Goal: Information Seeking & Learning: Learn about a topic

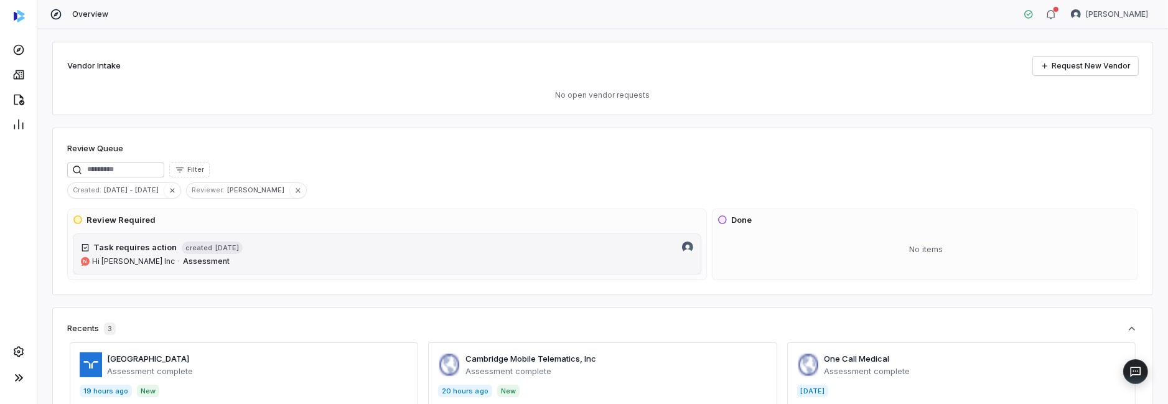
click at [129, 259] on span "Hi [PERSON_NAME] Inc" at bounding box center [133, 261] width 83 height 10
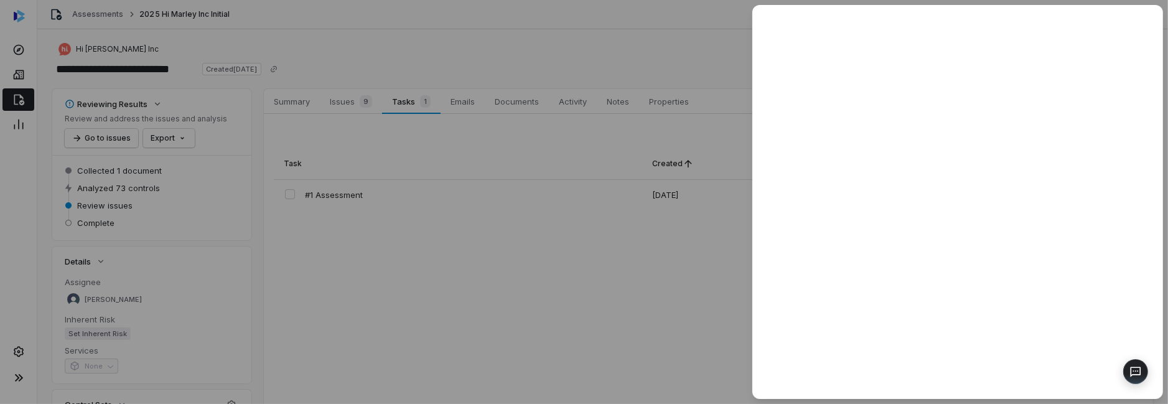
click at [396, 100] on div at bounding box center [584, 202] width 1168 height 404
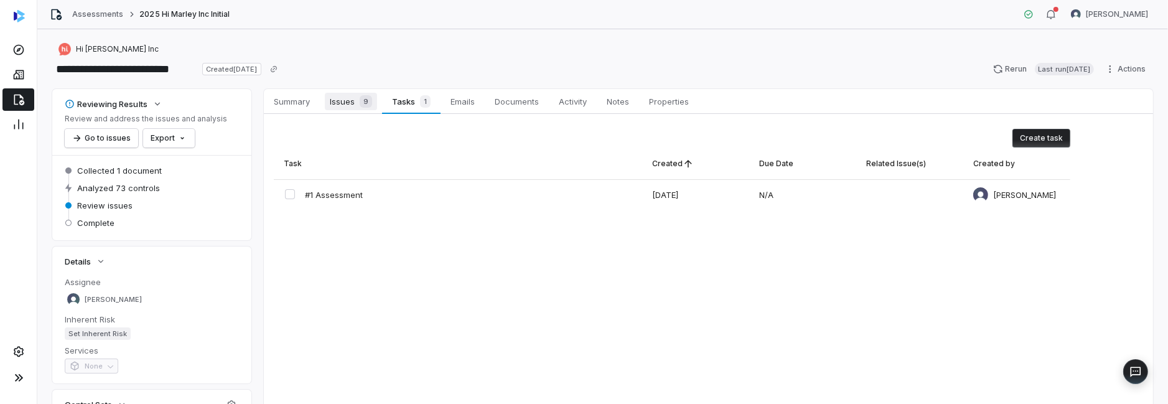
click at [346, 100] on span "Issues 9" at bounding box center [351, 101] width 52 height 17
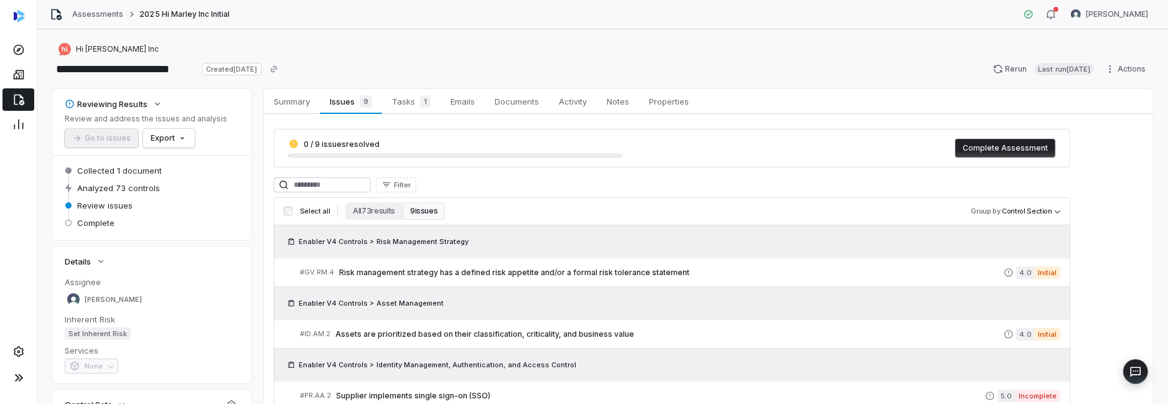
click at [426, 208] on button "9 issues" at bounding box center [424, 210] width 42 height 17
click at [426, 211] on button "9 issues" at bounding box center [424, 210] width 42 height 17
click at [336, 100] on span "Issues 9" at bounding box center [351, 101] width 52 height 17
click at [379, 207] on button "All 73 results" at bounding box center [373, 210] width 57 height 17
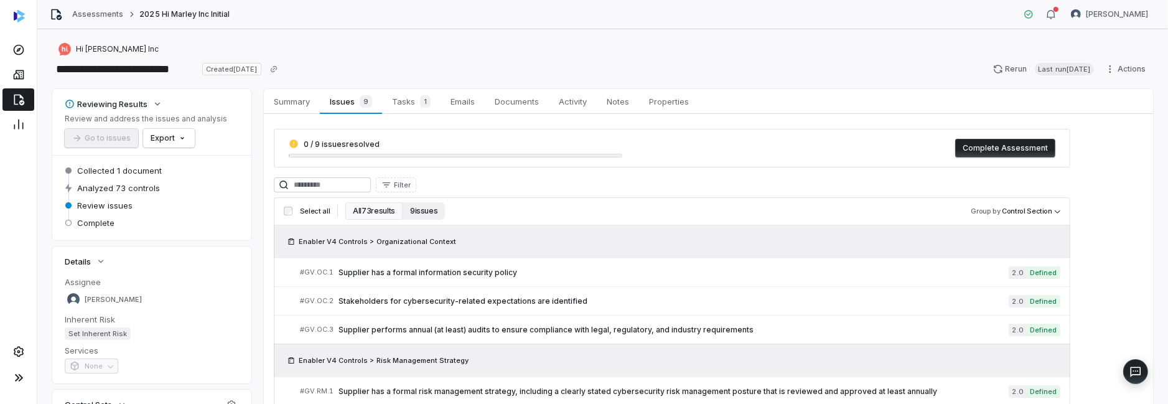
click at [422, 211] on button "9 issues" at bounding box center [424, 210] width 42 height 17
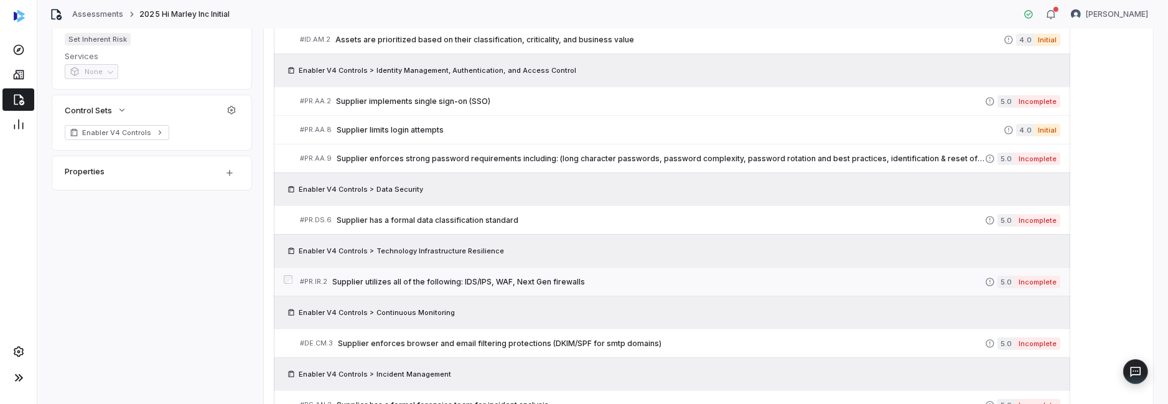
scroll to position [311, 0]
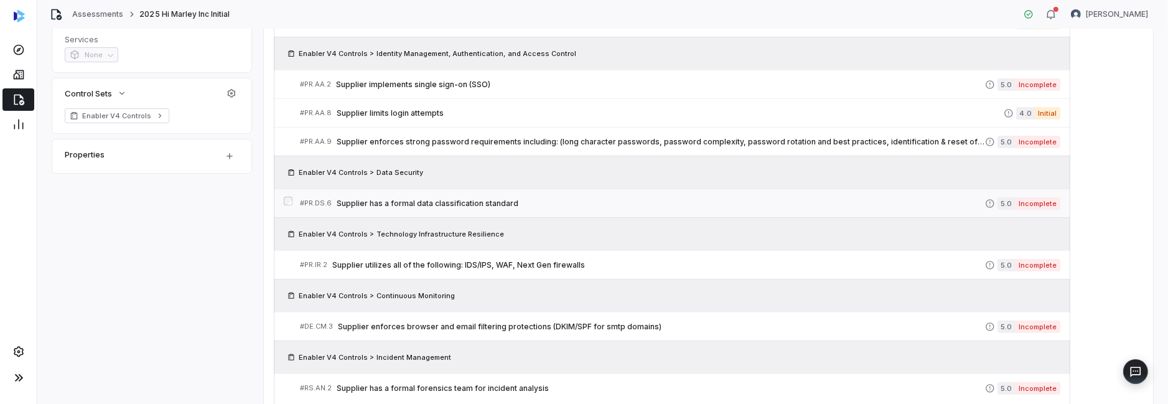
click at [396, 200] on span "Supplier has a formal data classification standard" at bounding box center [661, 203] width 648 height 10
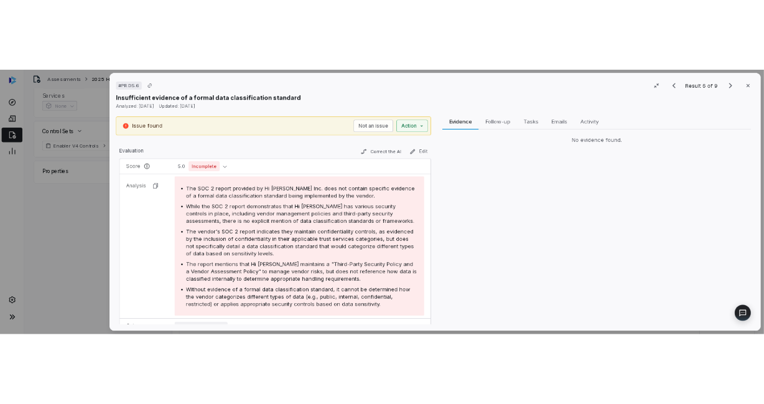
scroll to position [187, 0]
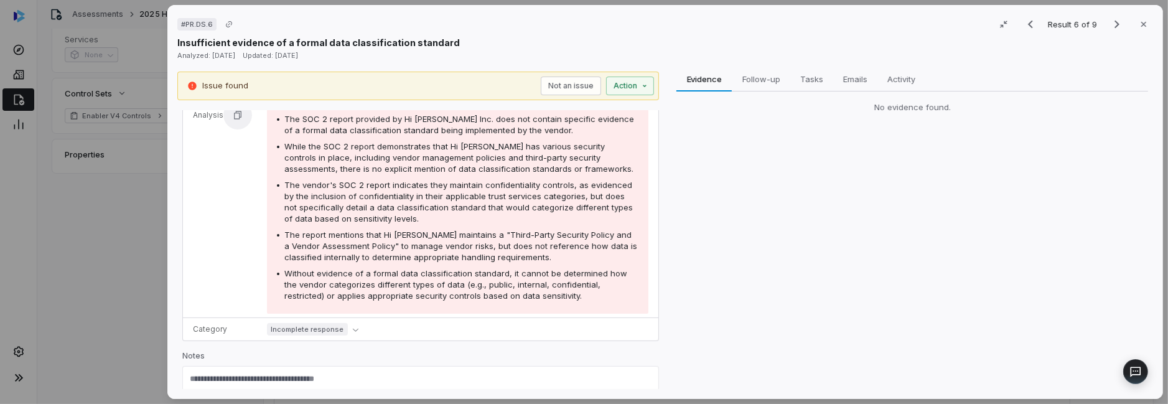
click at [236, 113] on icon "button" at bounding box center [238, 115] width 10 height 10
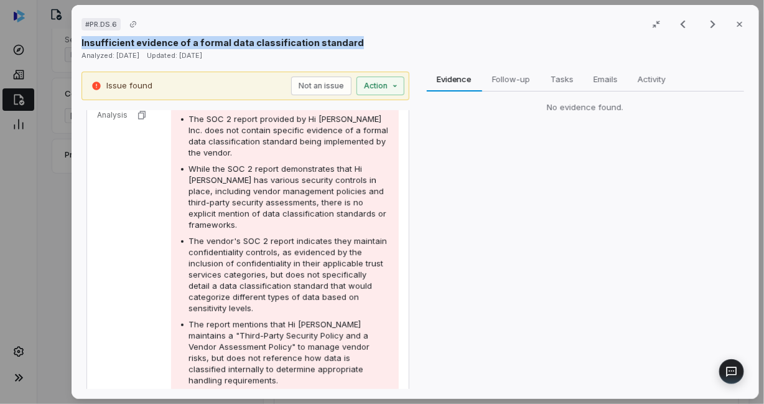
drag, startPoint x: 348, startPoint y: 42, endPoint x: 80, endPoint y: 42, distance: 268.1
click at [80, 42] on div "# PR.DS.6 Result 6 of 9 Close Insufficient evidence of a formal data classifica…" at bounding box center [415, 202] width 687 height 394
copy p "Insufficient evidence of a formal data classification standard"
click at [735, 19] on icon "button" at bounding box center [740, 24] width 10 height 10
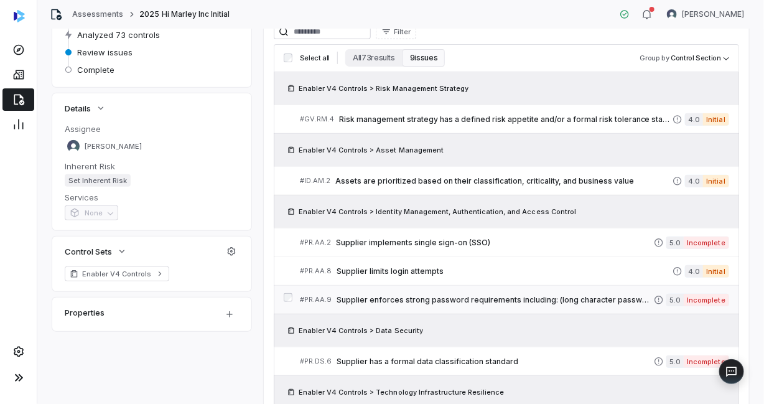
scroll to position [124, 0]
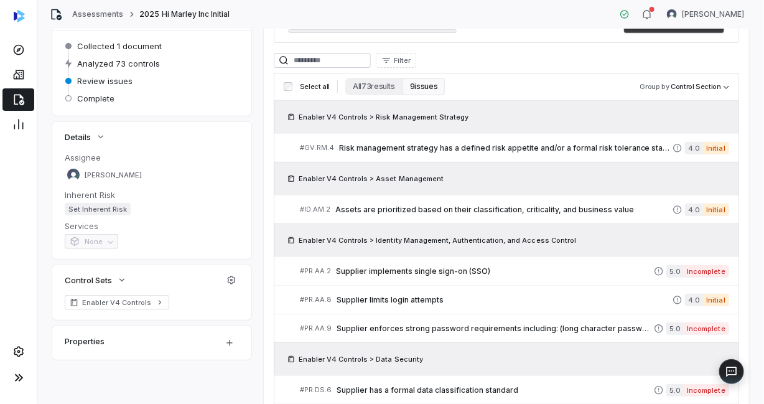
click at [354, 114] on span "Enabler V4 Controls > Risk Management Strategy" at bounding box center [384, 117] width 170 height 10
click at [359, 144] on span "Risk management strategy has a defined risk appetite and/or a formal risk toler…" at bounding box center [505, 148] width 333 height 10
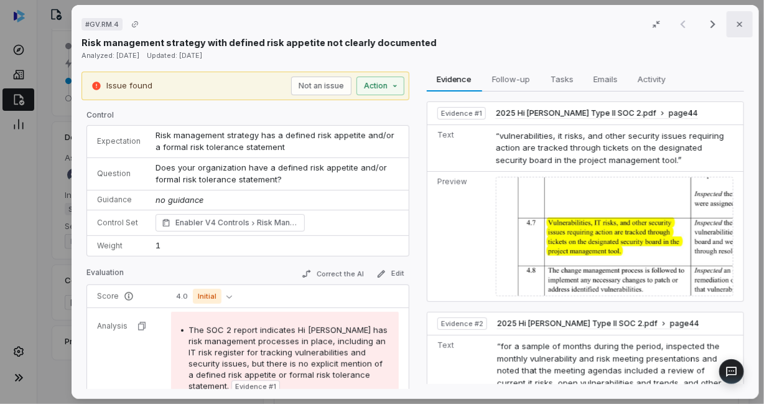
click at [735, 24] on icon "button" at bounding box center [740, 24] width 10 height 10
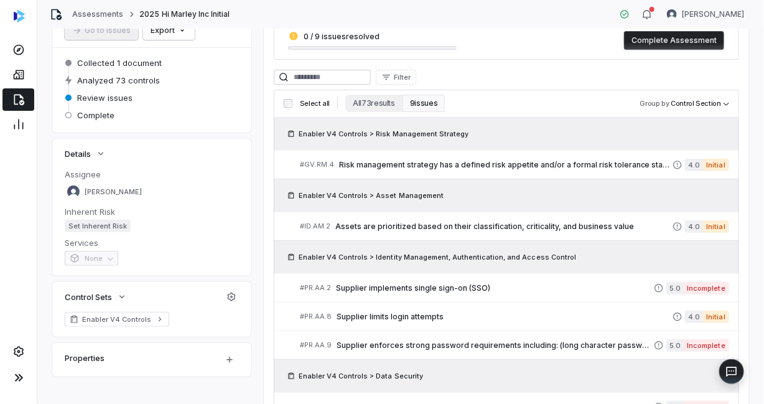
scroll to position [124, 0]
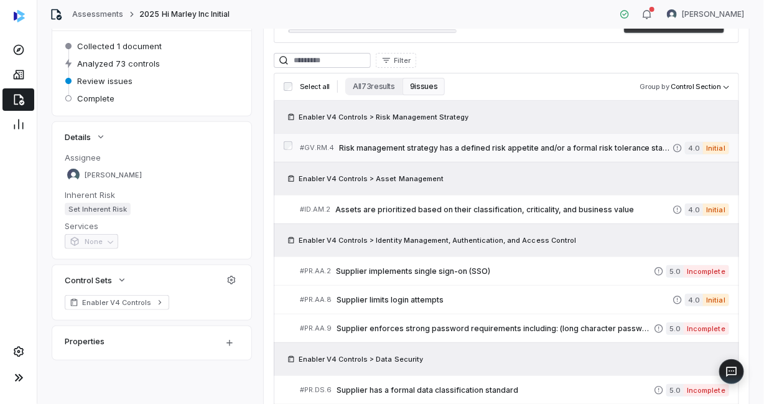
click at [394, 144] on span "Risk management strategy has a defined risk appetite and/or a formal risk toler…" at bounding box center [505, 148] width 333 height 10
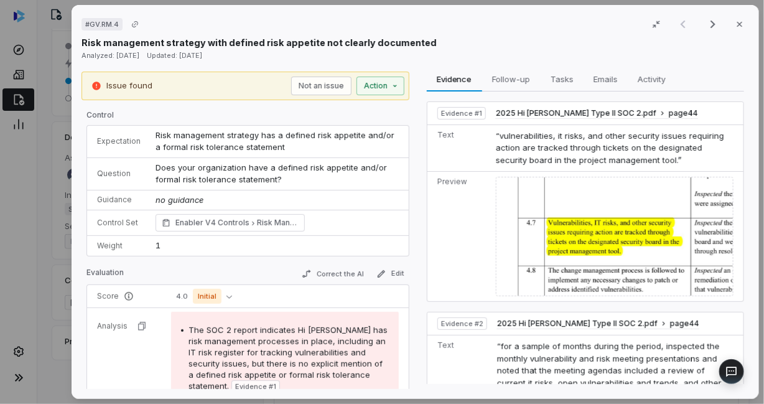
click at [421, 42] on div "Risk management strategy with defined risk appetite not clearly documented" at bounding box center [415, 42] width 668 height 13
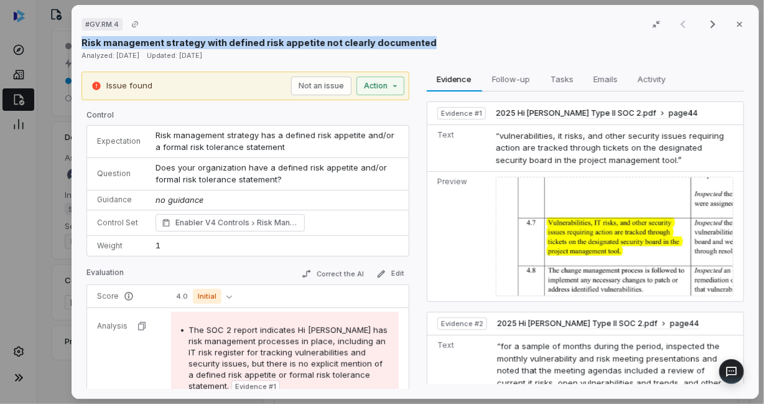
drag, startPoint x: 82, startPoint y: 42, endPoint x: 418, endPoint y: 44, distance: 335.9
click at [418, 44] on p "Risk management strategy with defined risk appetite not clearly documented" at bounding box center [258, 42] width 355 height 13
copy p "Risk management strategy with defined risk appetite not clearly documented"
click at [737, 24] on icon "button" at bounding box center [739, 24] width 5 height 5
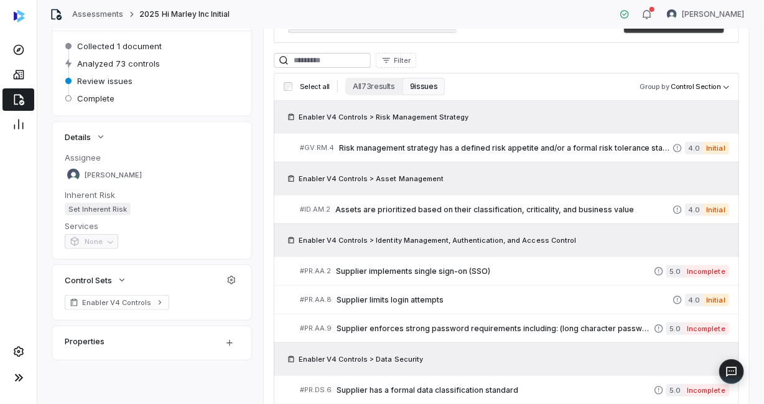
click at [393, 179] on span "Enabler V4 Controls > Asset Management" at bounding box center [371, 179] width 145 height 10
click at [346, 207] on span "Assets are prioritized based on their classification, criticality, and business…" at bounding box center [503, 210] width 337 height 10
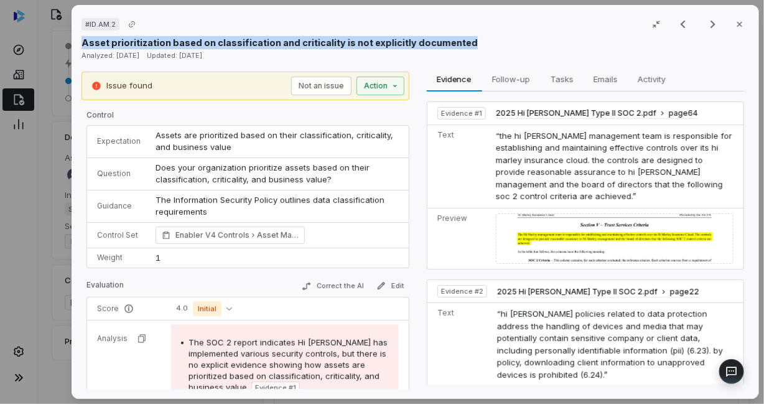
drag, startPoint x: 82, startPoint y: 43, endPoint x: 511, endPoint y: 39, distance: 429.3
click at [511, 39] on div "Asset prioritization based on classification and criticality is not explicitly …" at bounding box center [415, 42] width 668 height 13
copy p "Asset prioritization based on classification and criticality is not explicitly …"
click at [735, 20] on icon "button" at bounding box center [740, 24] width 10 height 10
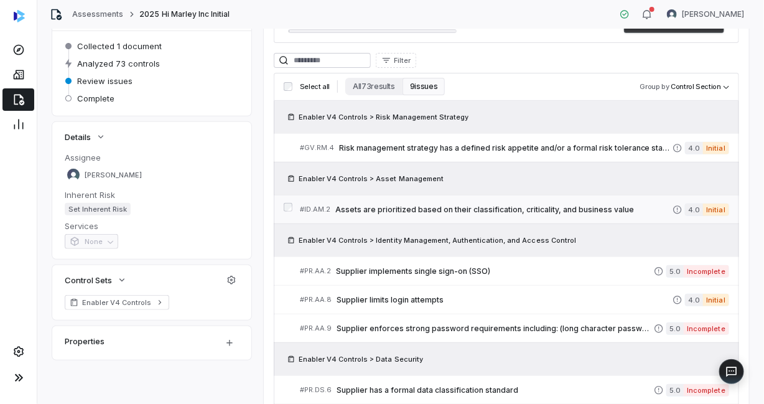
click at [384, 212] on span "Assets are prioritized based on their classification, criticality, and business…" at bounding box center [503, 210] width 337 height 10
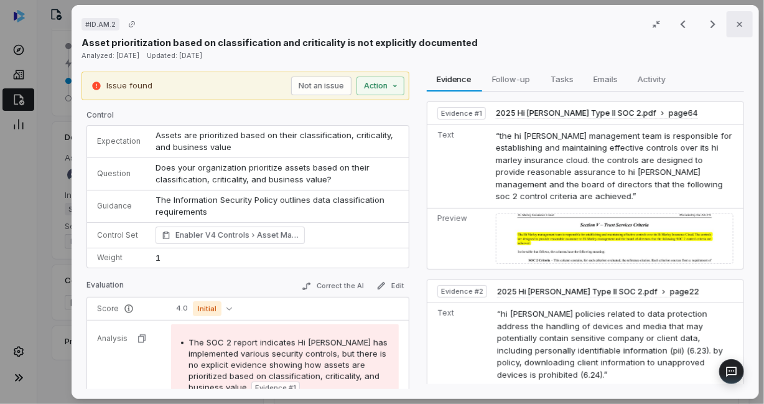
click at [728, 22] on button "Close" at bounding box center [740, 24] width 26 height 26
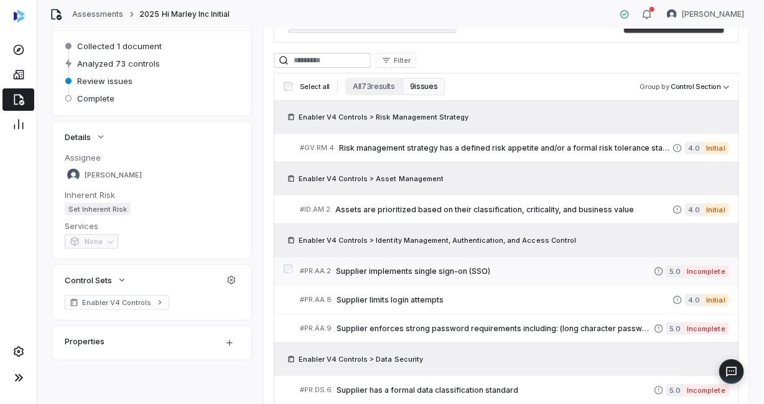
click at [401, 270] on span "Supplier implements single sign-on (SSO)" at bounding box center [495, 271] width 318 height 10
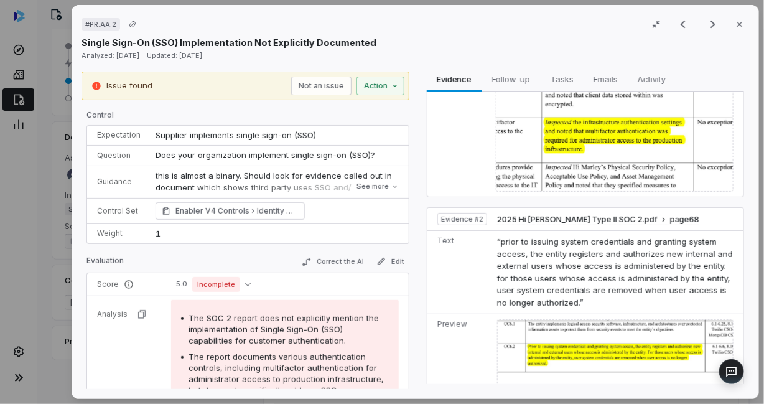
scroll to position [112, 0]
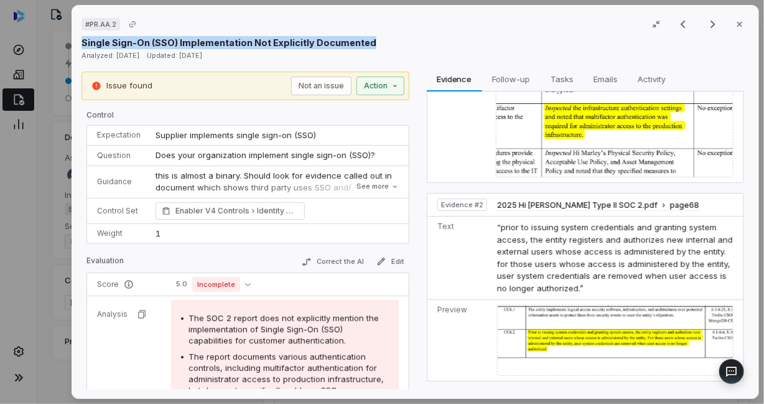
drag, startPoint x: 82, startPoint y: 40, endPoint x: 371, endPoint y: 44, distance: 288.7
click at [371, 44] on div "Single Sign-On (SSO) Implementation Not Explicitly Documented" at bounding box center [415, 42] width 668 height 13
copy p "Single Sign-On (SSO) Implementation Not Explicitly Documented"
click at [735, 23] on icon "button" at bounding box center [740, 24] width 10 height 10
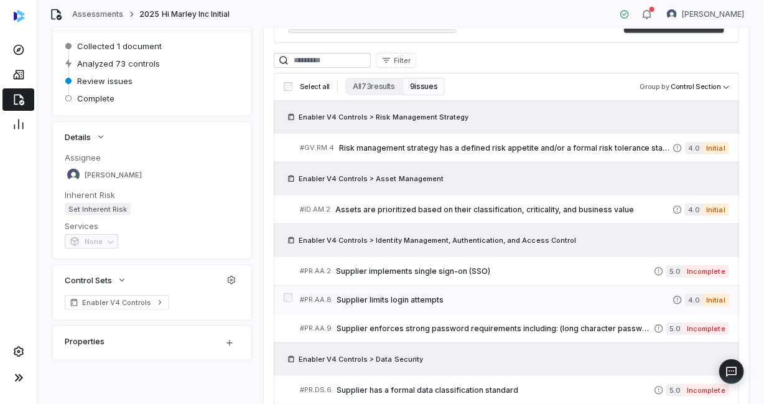
click at [368, 297] on span "Supplier limits login attempts" at bounding box center [505, 300] width 336 height 10
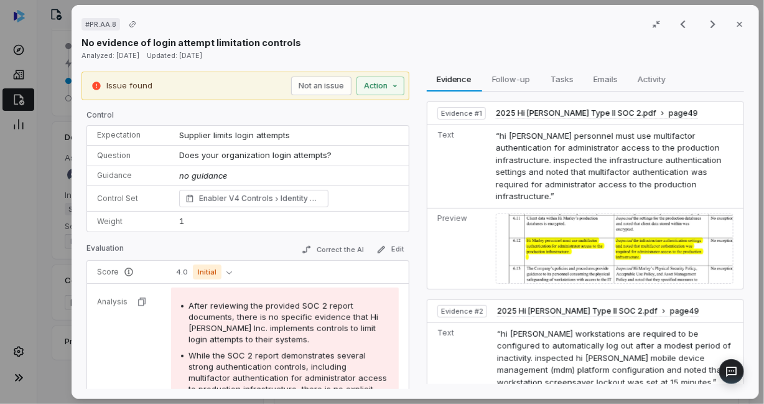
click at [287, 43] on p "No evidence of login attempt limitation controls" at bounding box center [191, 42] width 220 height 13
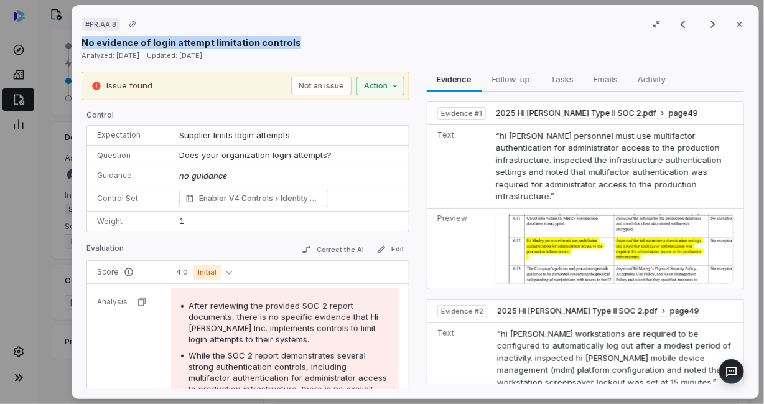
drag, startPoint x: 83, startPoint y: 43, endPoint x: 318, endPoint y: 40, distance: 235.2
click at [318, 40] on div "No evidence of login attempt limitation controls" at bounding box center [415, 42] width 668 height 13
copy p "No evidence of login attempt limitation controls"
click at [735, 24] on icon "button" at bounding box center [740, 24] width 10 height 10
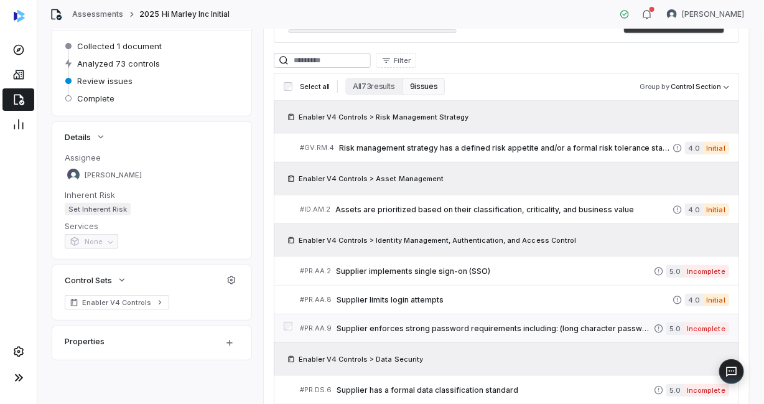
click at [391, 324] on span "Supplier enforces strong password requirements including: (long character passw…" at bounding box center [495, 328] width 317 height 10
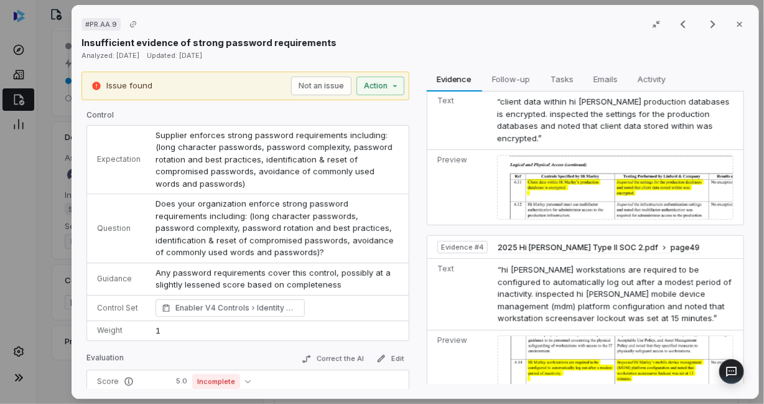
scroll to position [641, 0]
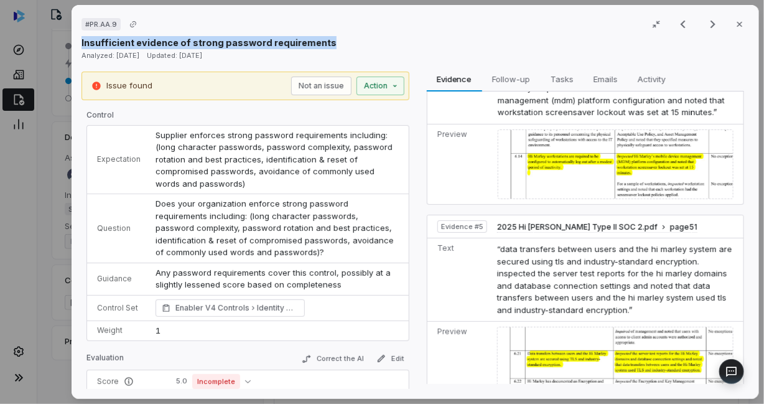
drag, startPoint x: 322, startPoint y: 41, endPoint x: 77, endPoint y: 37, distance: 244.5
click at [77, 37] on div "# PR.AA.9 Result 5 of 9 Close Insufficient evidence of strong password requirem…" at bounding box center [415, 202] width 687 height 394
copy p "Insufficient evidence of strong password requirements"
click at [735, 21] on icon "button" at bounding box center [740, 24] width 10 height 10
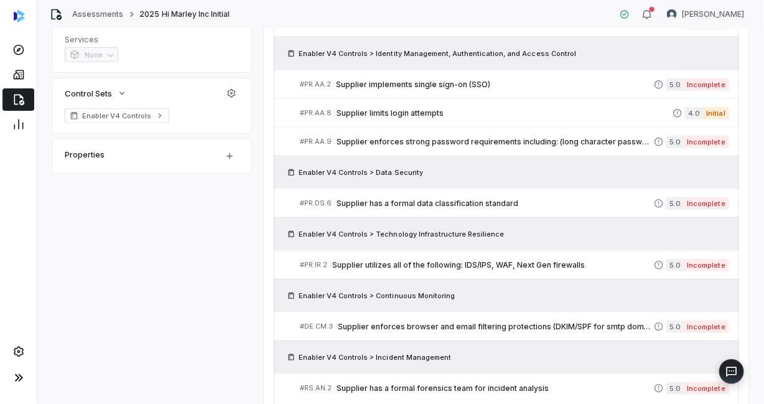
scroll to position [373, 0]
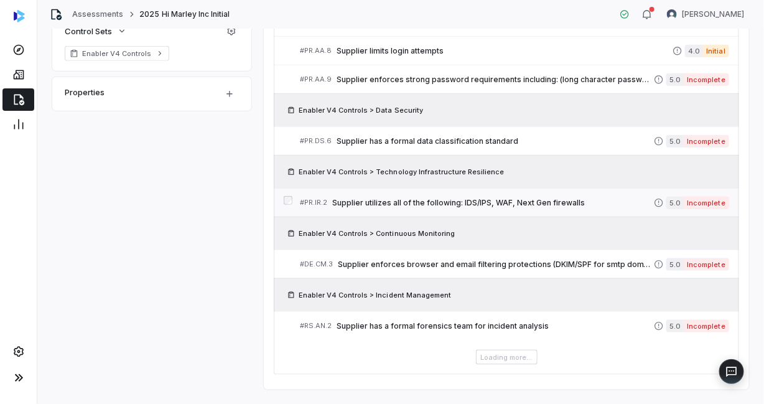
click at [417, 200] on span "Supplier utilizes all of the following: IDS/IPS, WAF, Next Gen firewalls" at bounding box center [493, 203] width 322 height 10
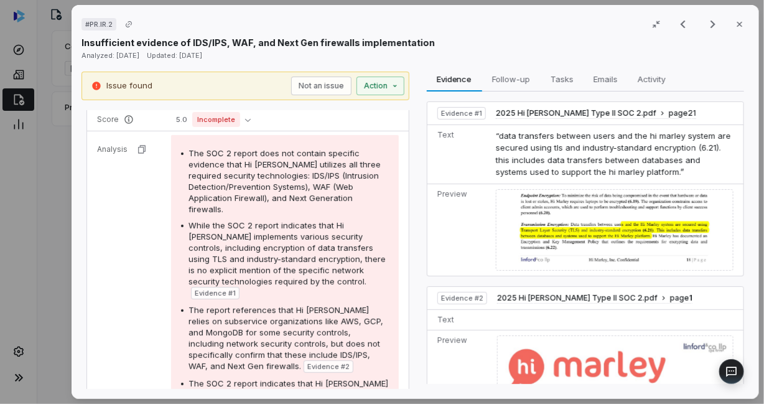
scroll to position [249, 0]
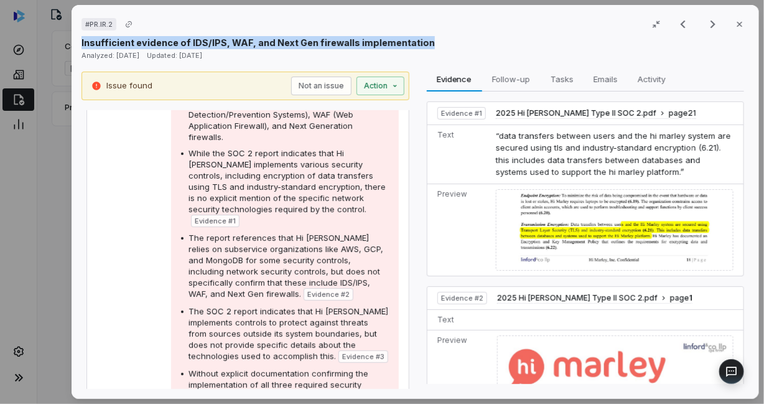
drag, startPoint x: 81, startPoint y: 41, endPoint x: 472, endPoint y: 48, distance: 390.1
click at [472, 48] on div "Insufficient evidence of IDS/IPS, WAF, and Next Gen firewalls implementation" at bounding box center [415, 42] width 668 height 13
copy p "Insufficient evidence of IDS/IPS, WAF, and Next Gen firewalls implementation"
click at [735, 24] on icon "button" at bounding box center [740, 24] width 10 height 10
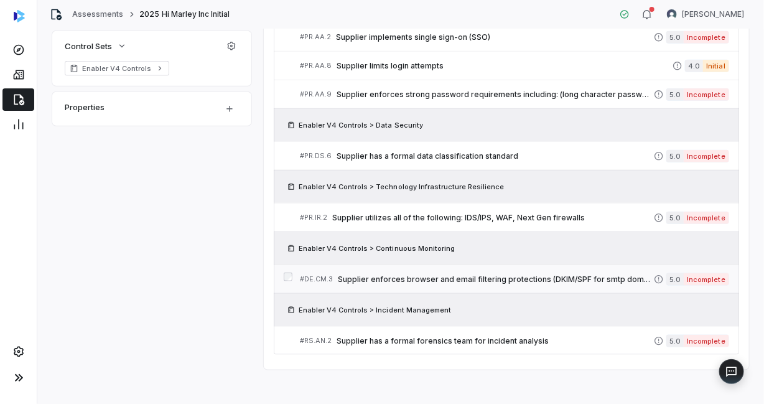
click at [417, 276] on span "Supplier enforces browser and email filtering protections (DKIM/SPF for smtp do…" at bounding box center [496, 279] width 316 height 10
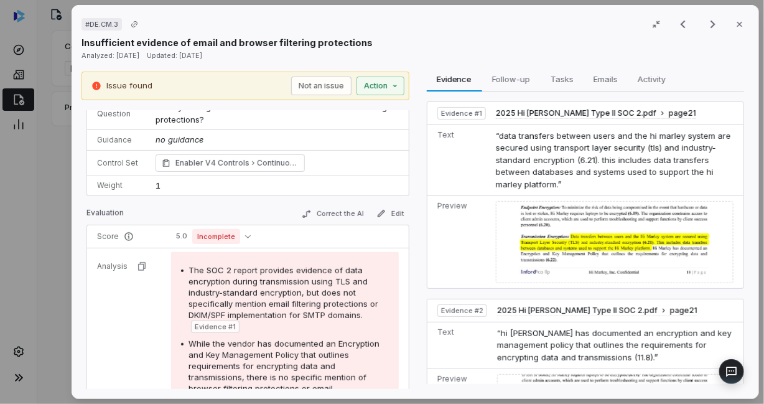
scroll to position [62, 0]
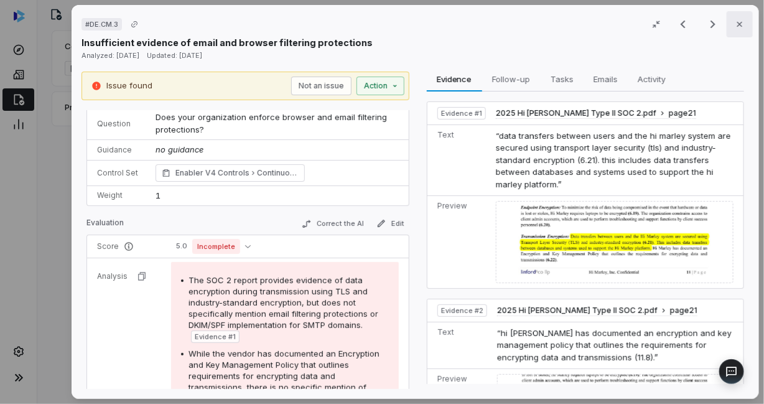
click at [735, 26] on icon "button" at bounding box center [740, 24] width 10 height 10
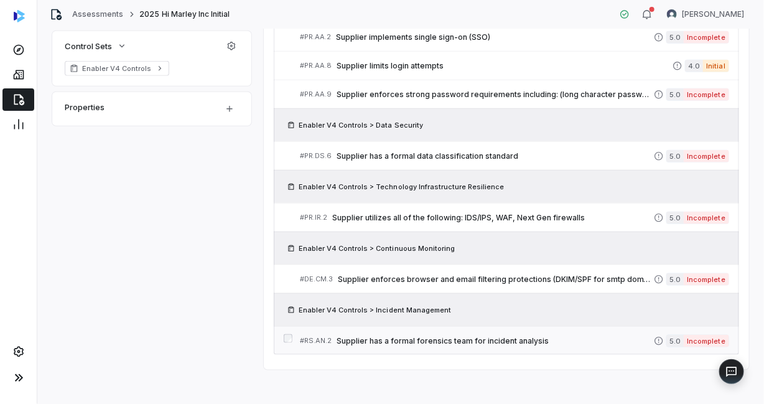
click at [413, 337] on span "Supplier has a formal forensics team for incident analysis" at bounding box center [495, 341] width 317 height 10
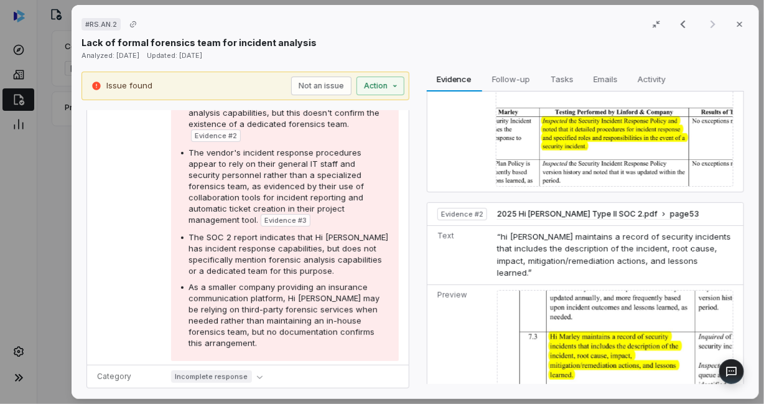
scroll to position [124, 0]
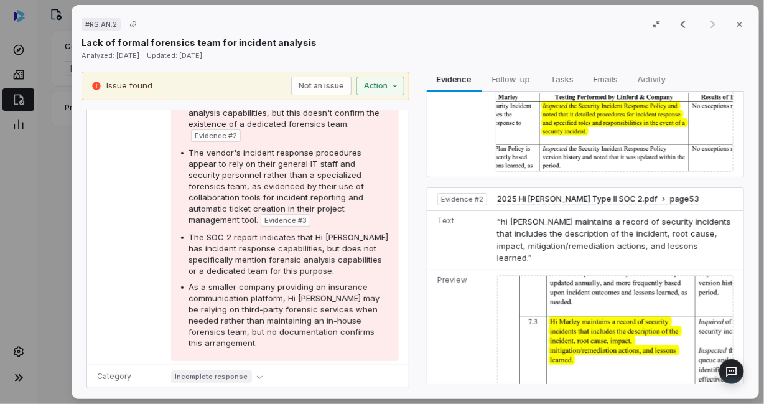
click at [304, 42] on div "Lack of formal forensics team for incident analysis" at bounding box center [415, 42] width 668 height 13
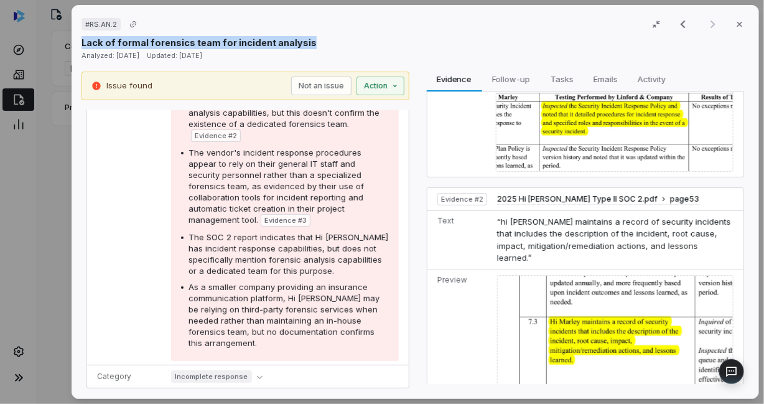
drag, startPoint x: 302, startPoint y: 45, endPoint x: 77, endPoint y: 37, distance: 225.3
click at [77, 37] on div "# RS.AN.2 Result 9 of 9 Close Lack of formal forensics team for incident analys…" at bounding box center [415, 202] width 687 height 394
copy p "Lack of formal forensics team for incident analysis"
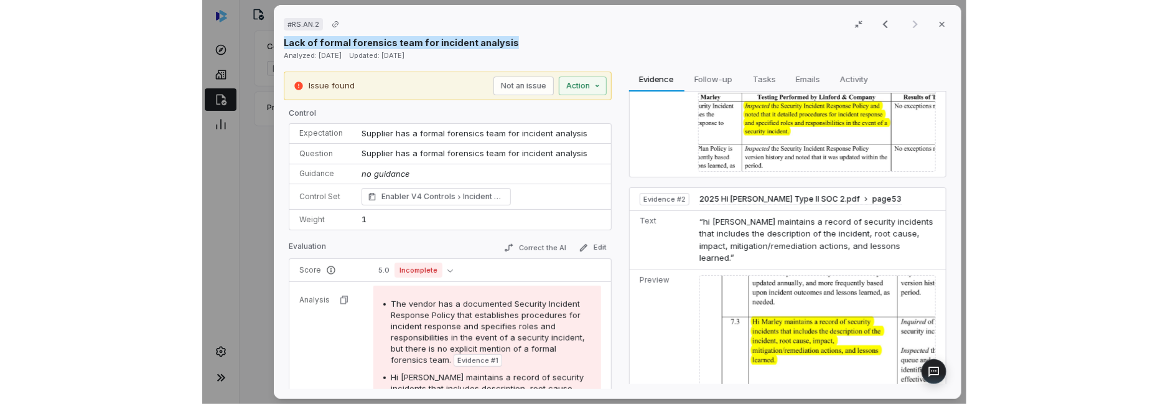
scroll to position [0, 0]
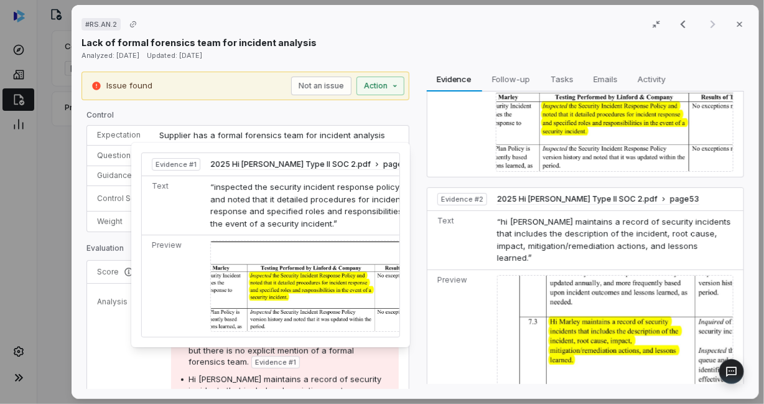
click at [270, 359] on span "Evidence # 1" at bounding box center [275, 362] width 41 height 10
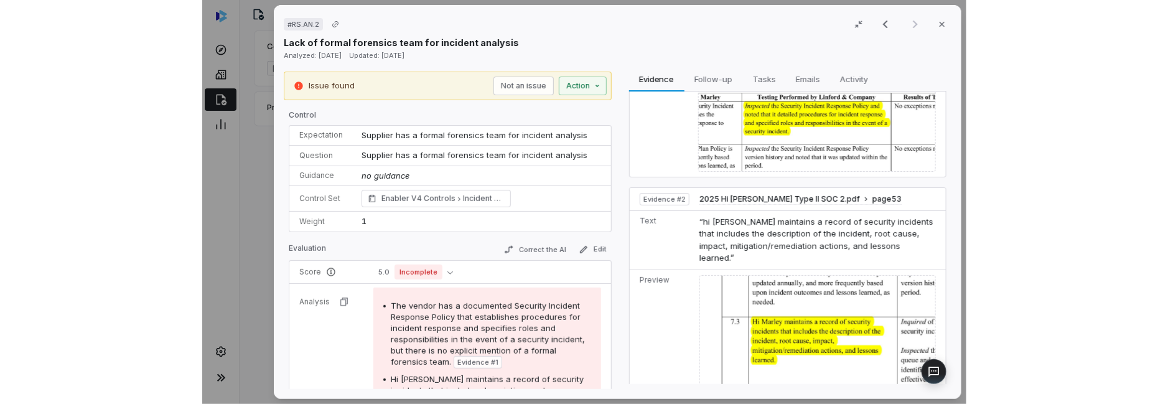
scroll to position [100, 0]
